Goal: Find specific page/section: Find specific page/section

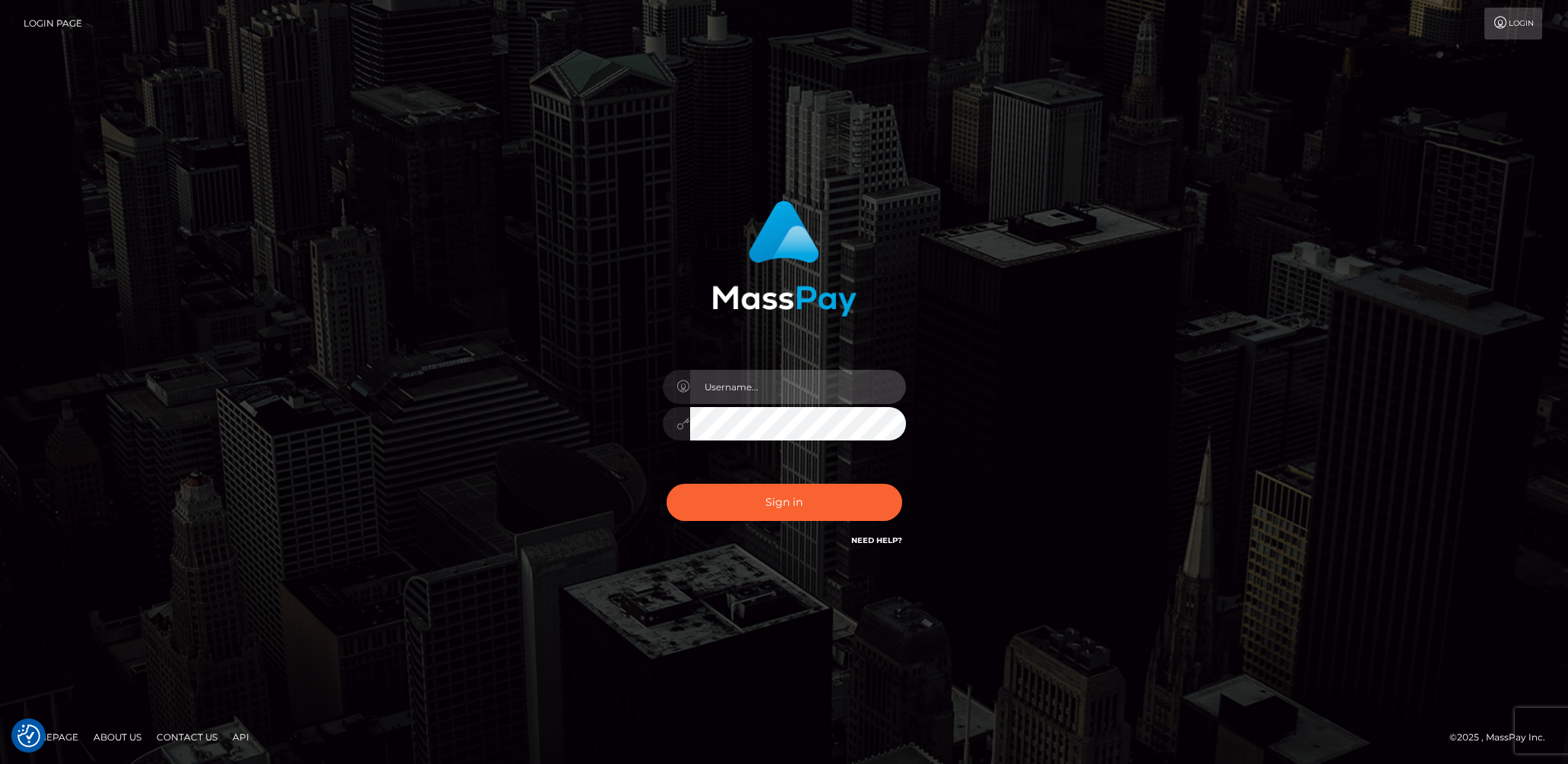
type input "[DEMOGRAPHIC_DATA].v"
click at [803, 500] on button "Sign in" at bounding box center [784, 503] width 235 height 38
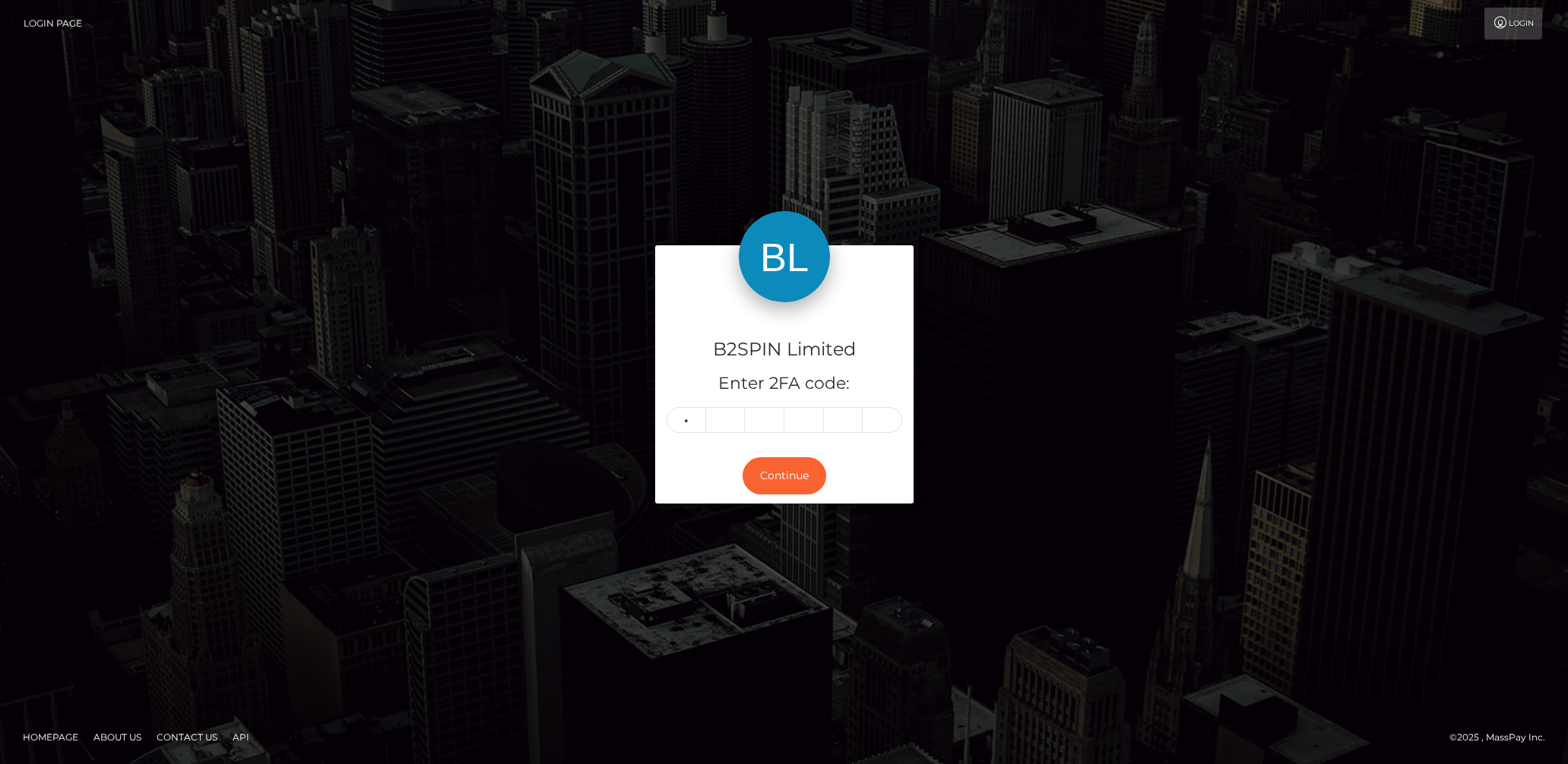
type input "1"
type input "9"
type input "5"
type input "4"
type input "8"
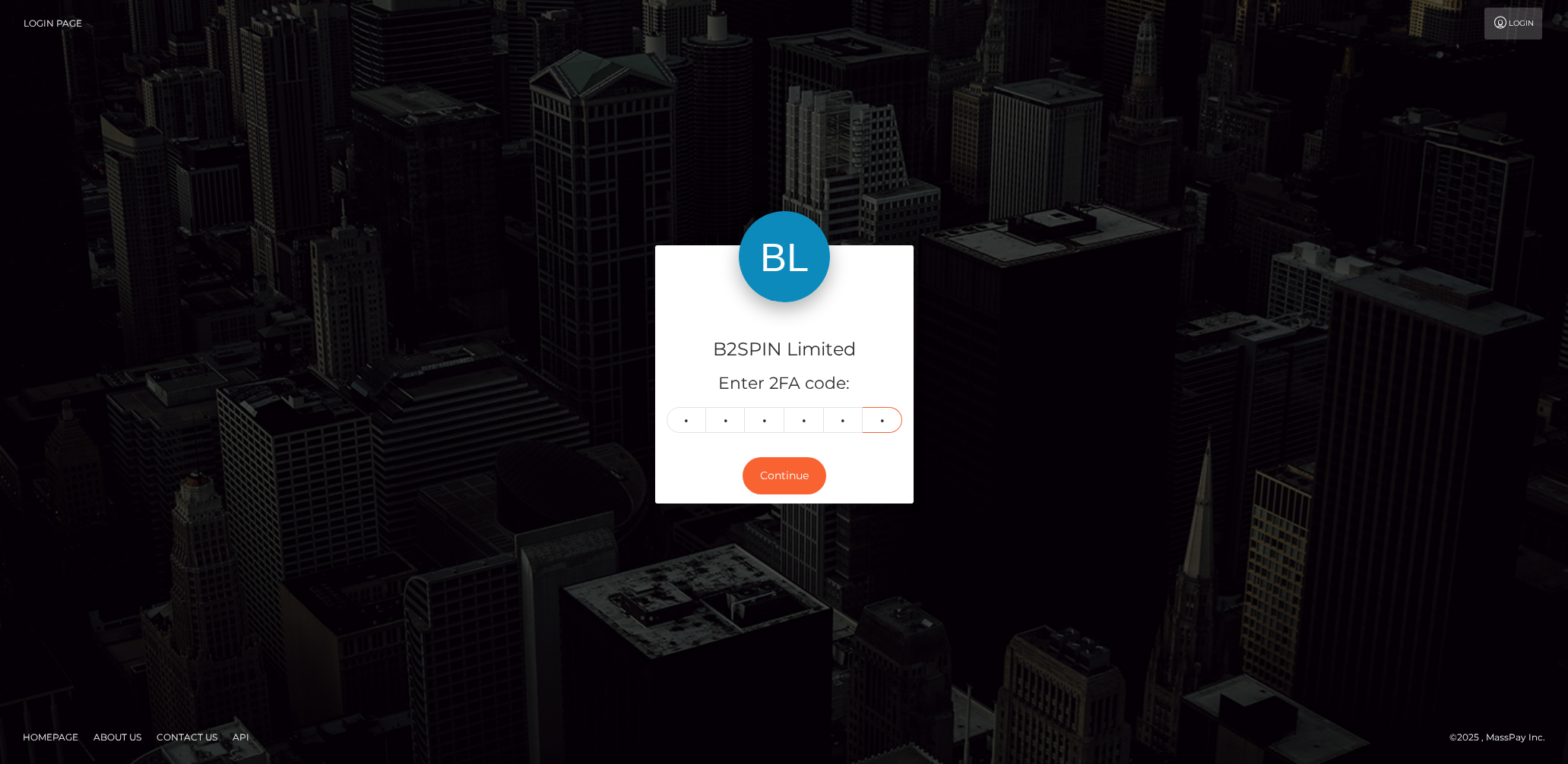
type input "5"
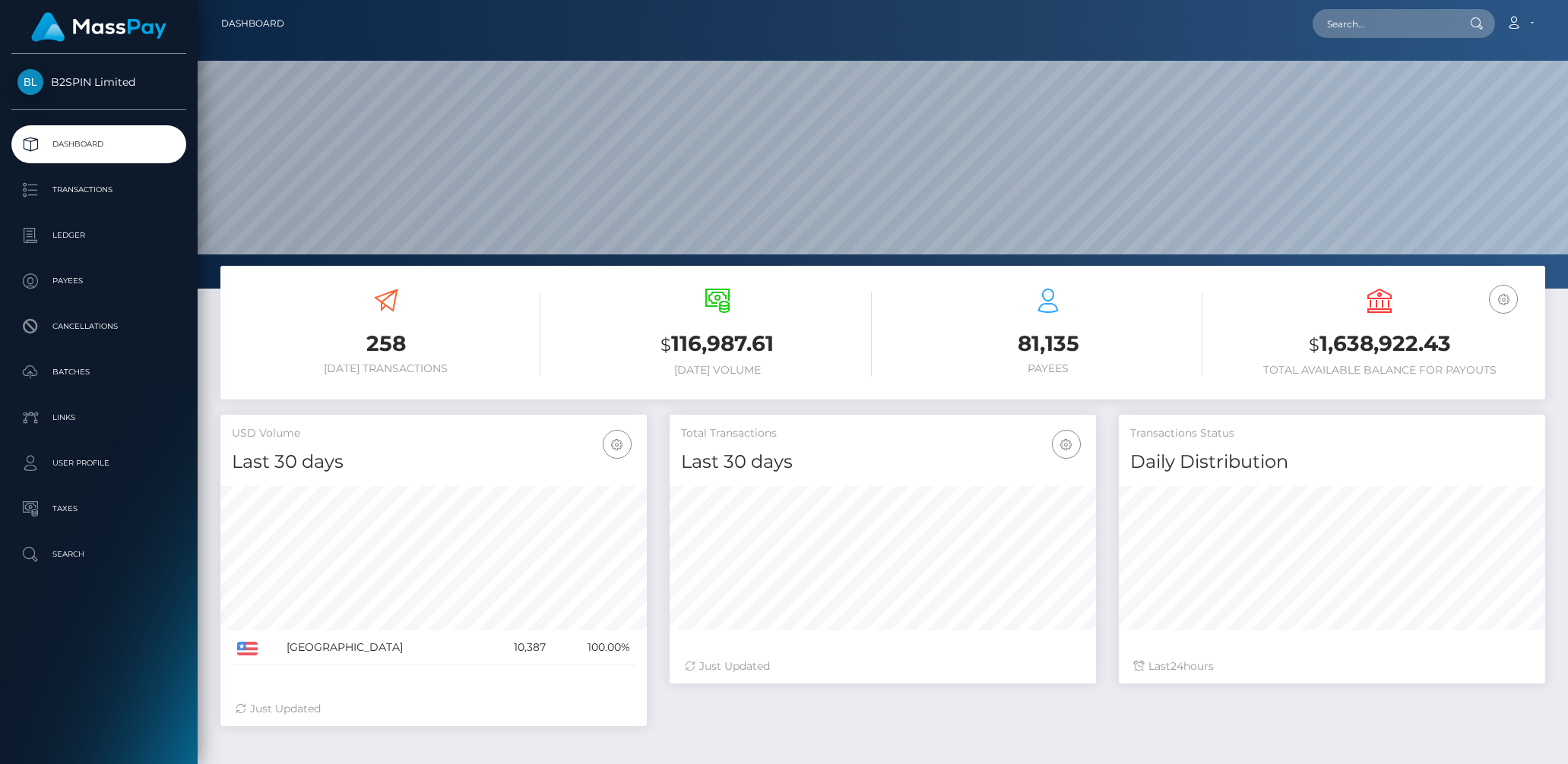
scroll to position [269, 427]
click at [1365, 28] on input "text" at bounding box center [1383, 23] width 143 height 29
paste input "fa5e7471-8a1a-46e8-b048-540ebf1351a8"
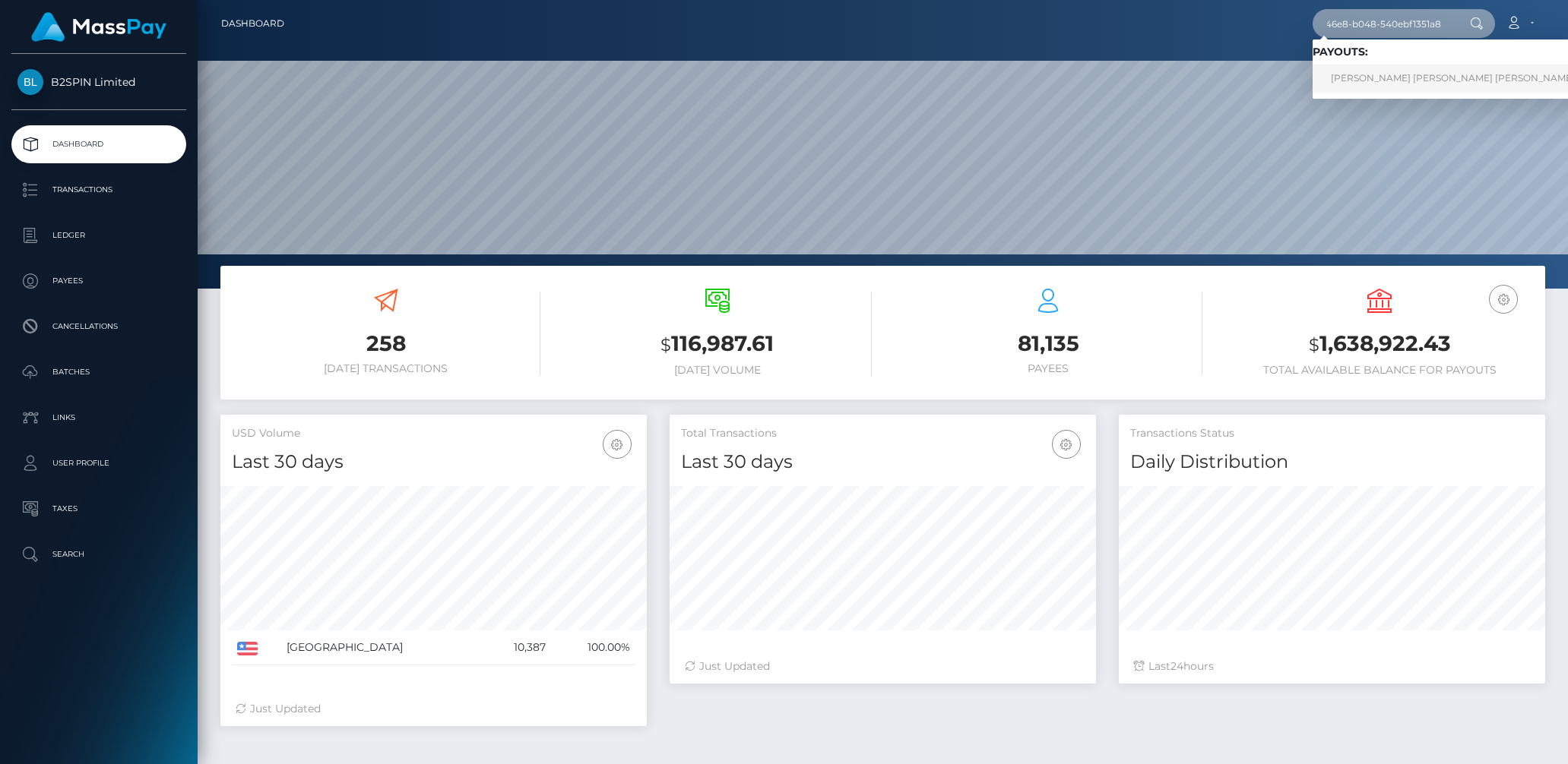
type input "fa5e7471-8a1a-46e8-b048-540ebf1351a8"
click at [1377, 72] on link "ROBERT ALAN JR PEETS" at bounding box center [1452, 78] width 280 height 28
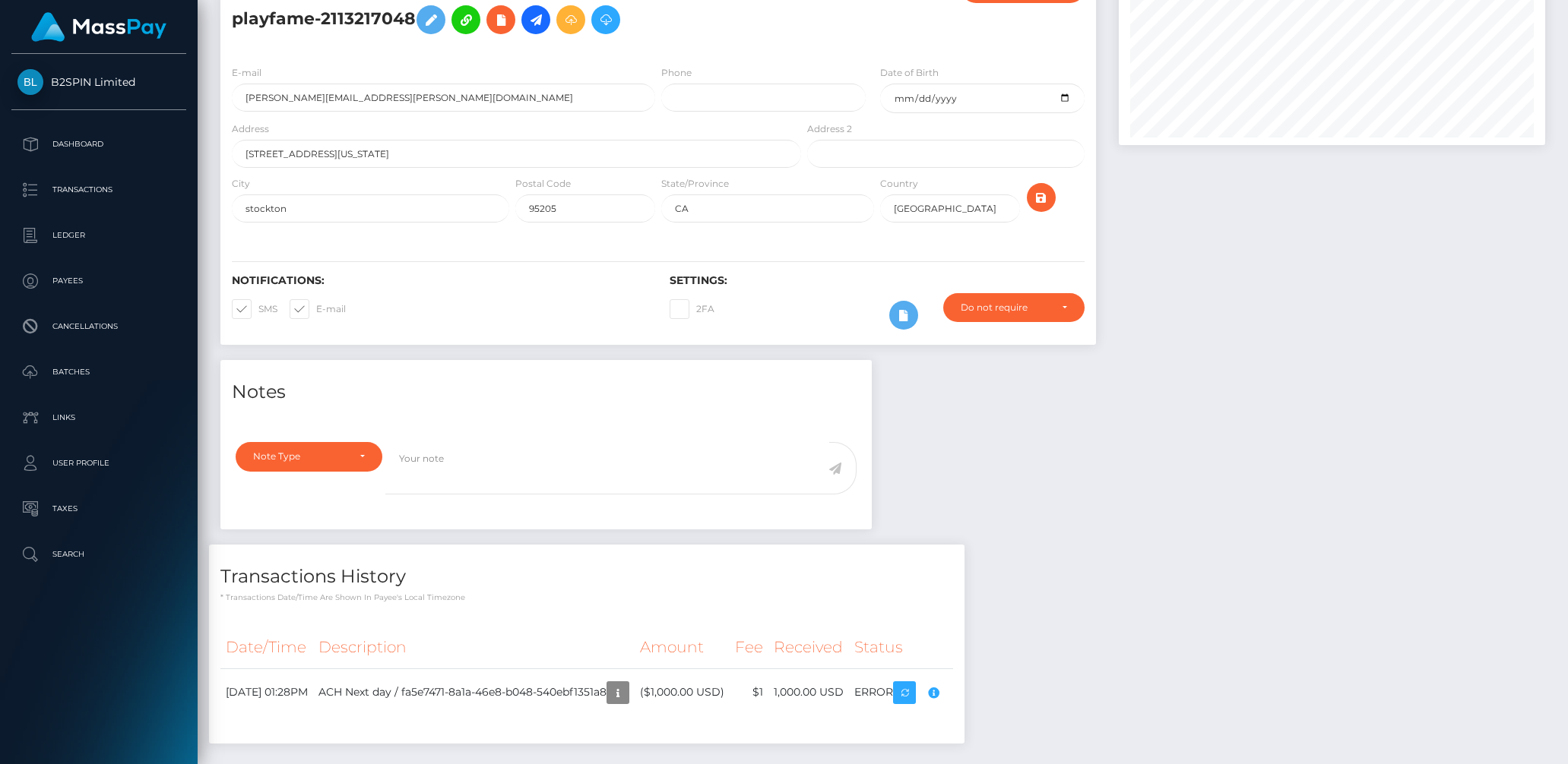
scroll to position [208, 0]
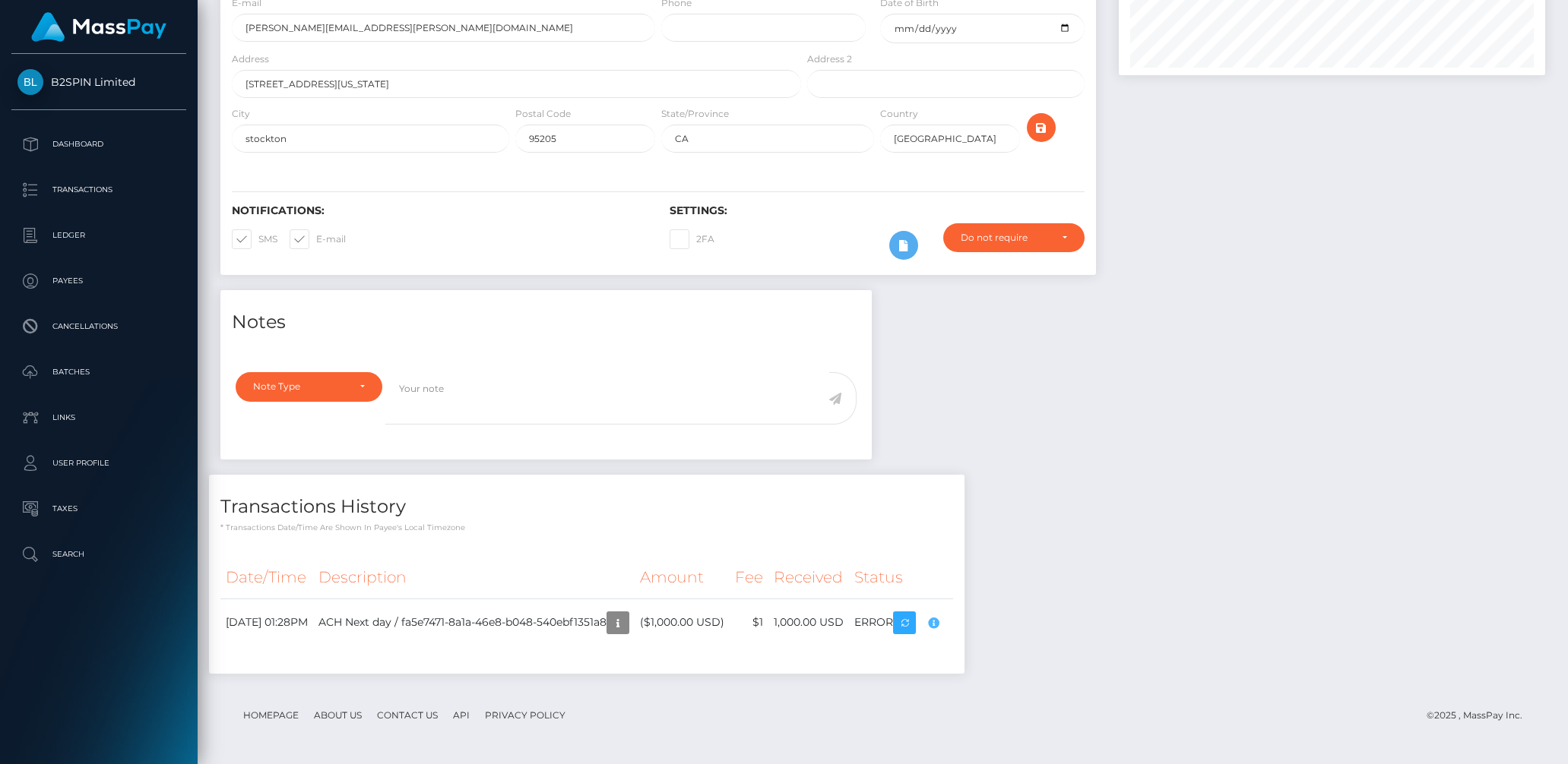
click at [1009, 577] on body "B2SPIN Limited Dashboard Transactions Ledger Payees Cancellations" at bounding box center [784, 194] width 1568 height 764
click at [1113, 588] on div "Notes Note Type Compliance Clear Compliance General Note Type" at bounding box center [883, 489] width 1347 height 399
